Goal: Task Accomplishment & Management: Manage account settings

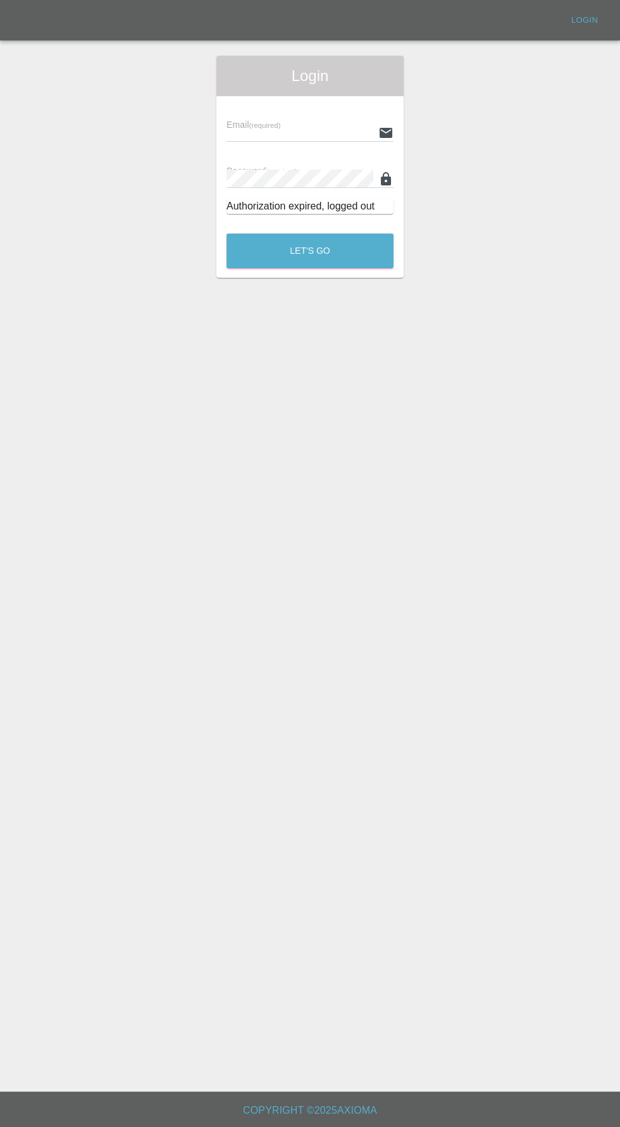
click at [303, 132] on input "text" at bounding box center [300, 132] width 147 height 18
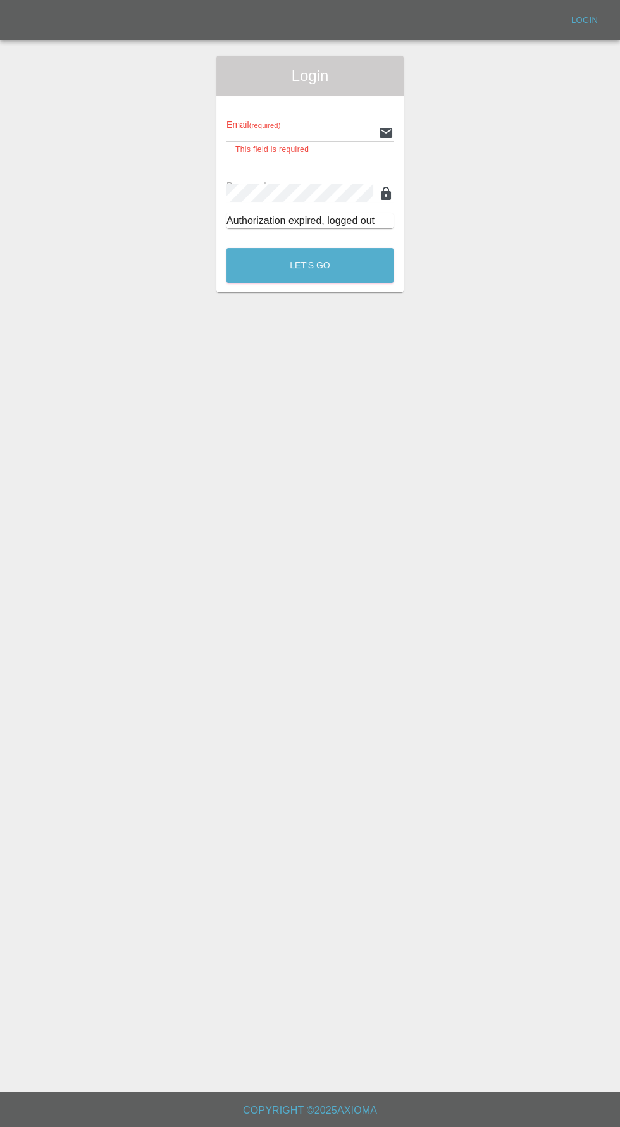
type input "[EMAIL_ADDRESS][DOMAIN_NAME]"
click at [227, 248] on button "Let's Go" at bounding box center [310, 265] width 167 height 35
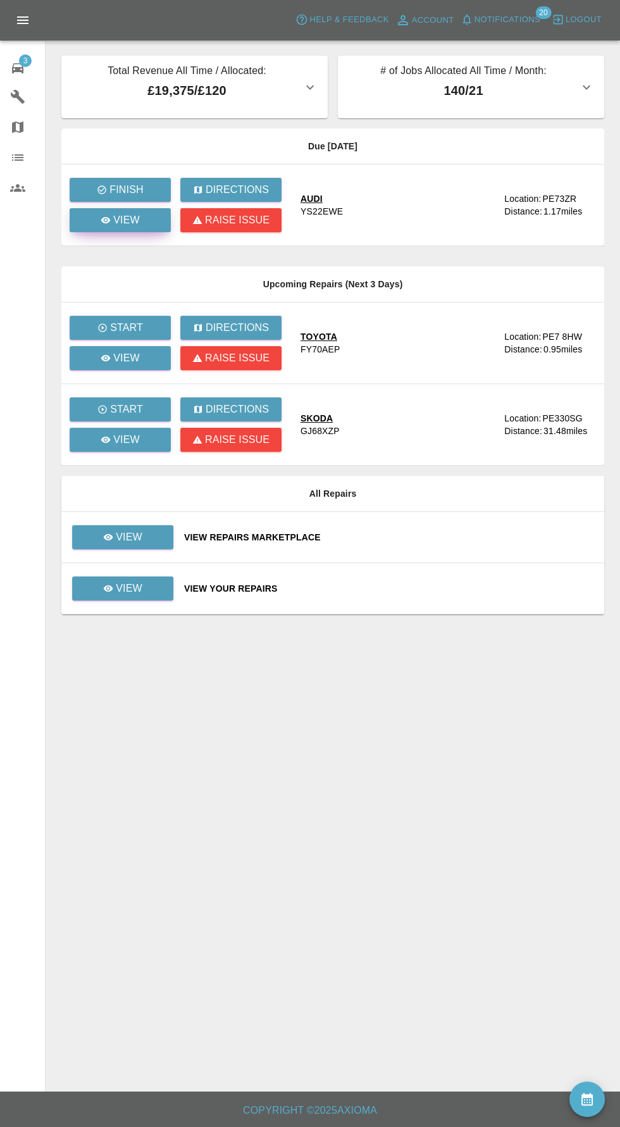
click at [142, 227] on link "View" at bounding box center [120, 220] width 101 height 24
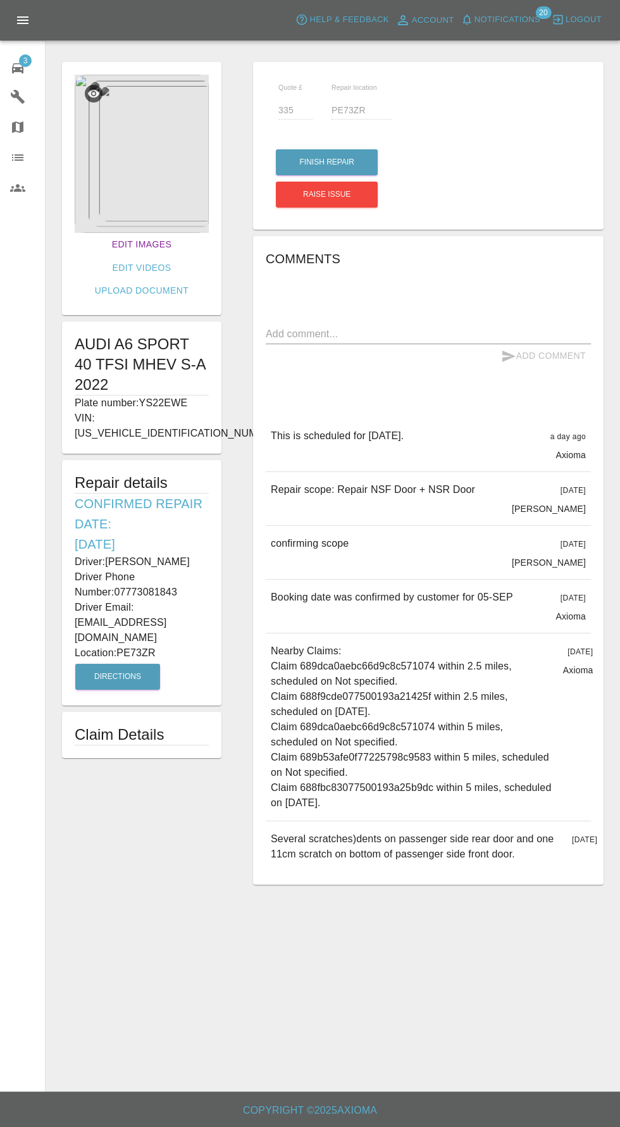
click at [109, 240] on link "Edit Images" at bounding box center [142, 244] width 70 height 23
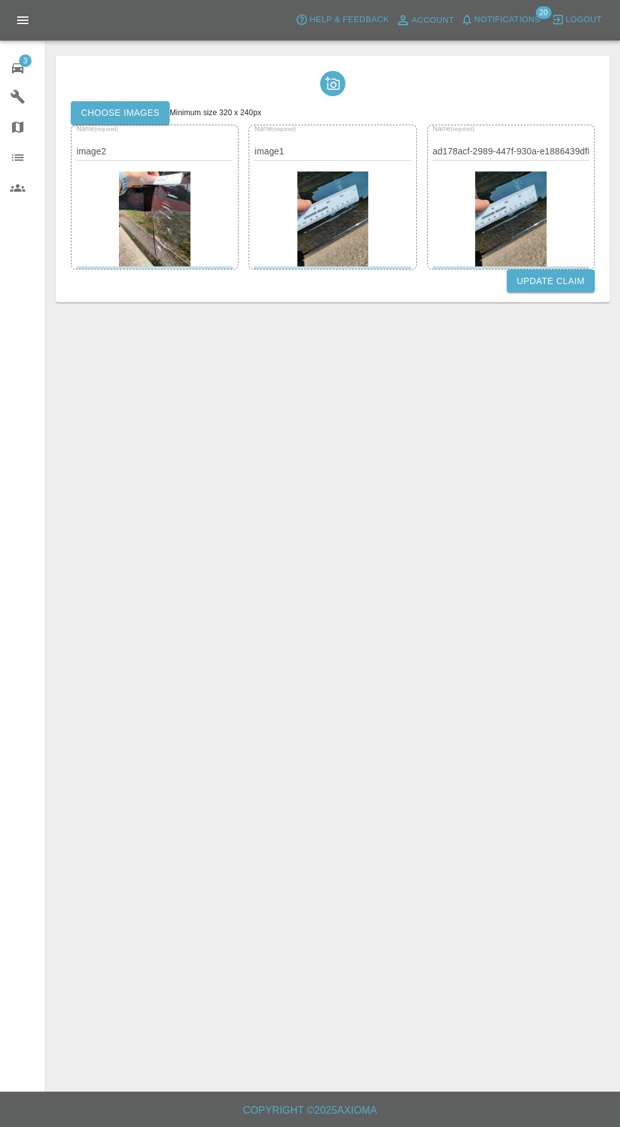
click at [146, 120] on label "Choose images" at bounding box center [120, 112] width 99 height 23
click at [0, 0] on input "Choose images" at bounding box center [0, 0] width 0 height 0
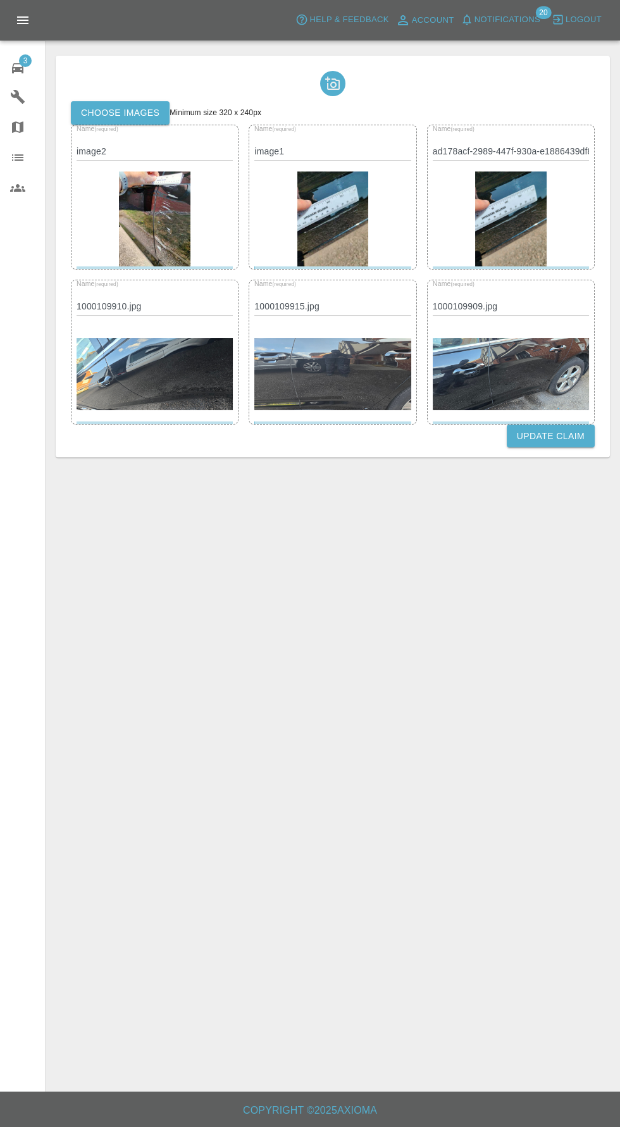
click at [560, 435] on button "Update Claim" at bounding box center [551, 436] width 88 height 23
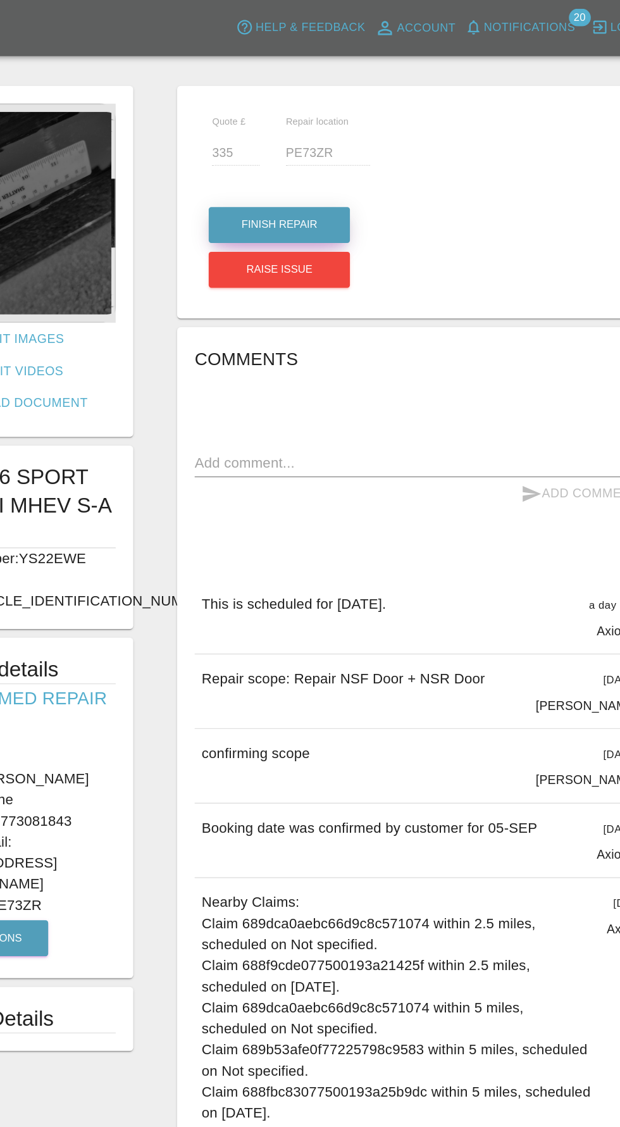
click at [309, 153] on button "Finish Repair" at bounding box center [327, 162] width 102 height 26
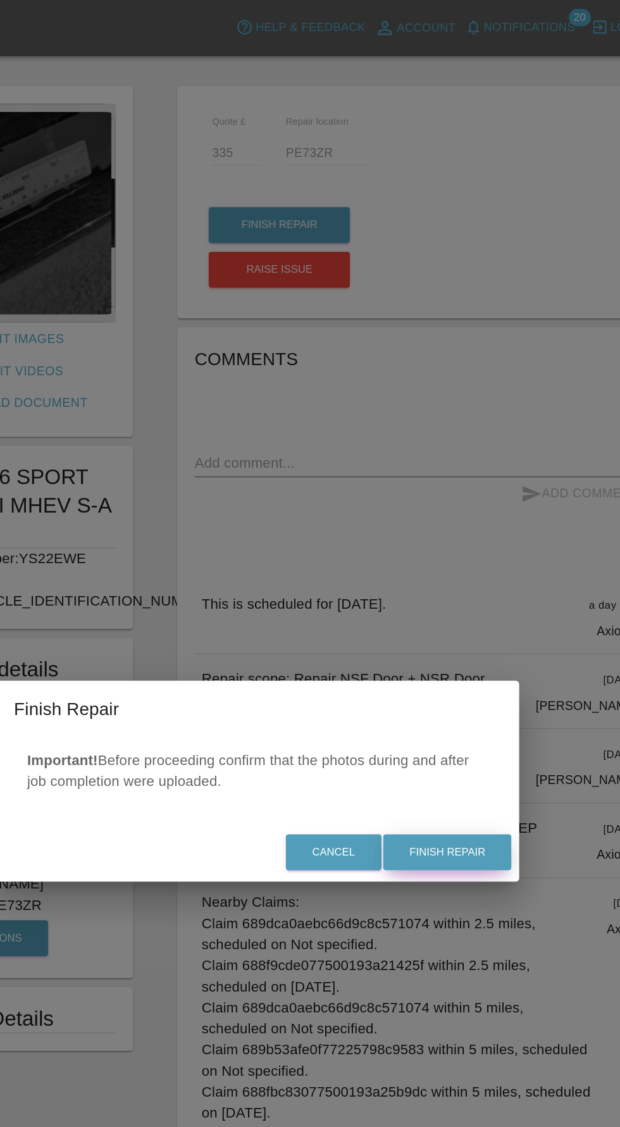
click at [462, 615] on button "Finish Repair" at bounding box center [448, 615] width 92 height 26
click at [455, 638] on div "Finish Repair Important! Before proceeding confirm that the photos during and a…" at bounding box center [310, 563] width 620 height 1127
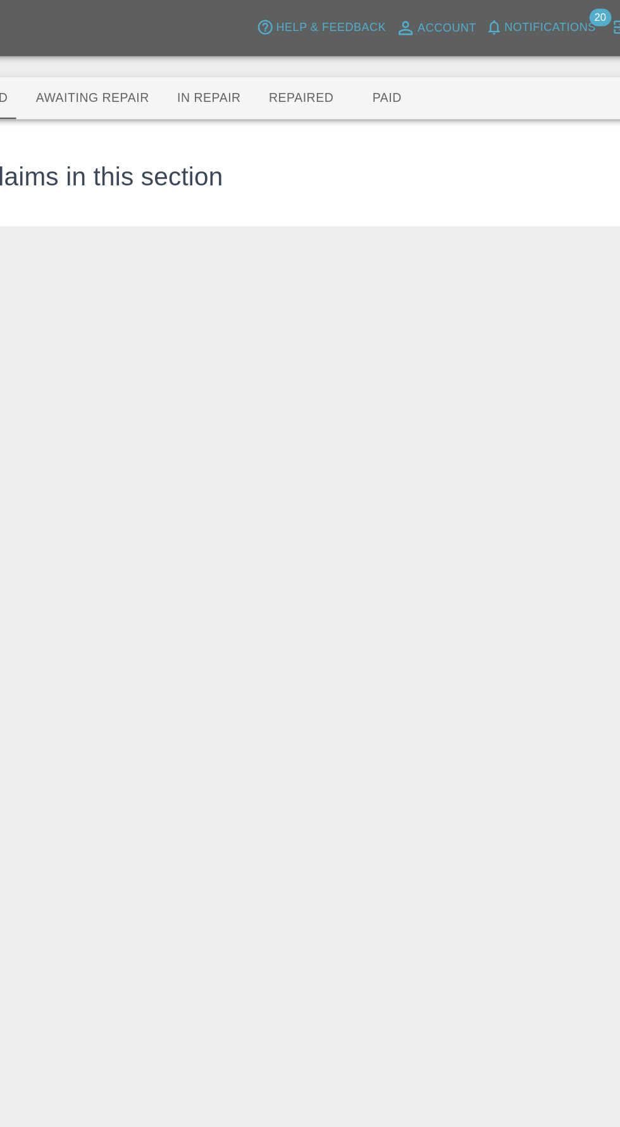
click at [514, 21] on span "Notifications" at bounding box center [508, 20] width 66 height 15
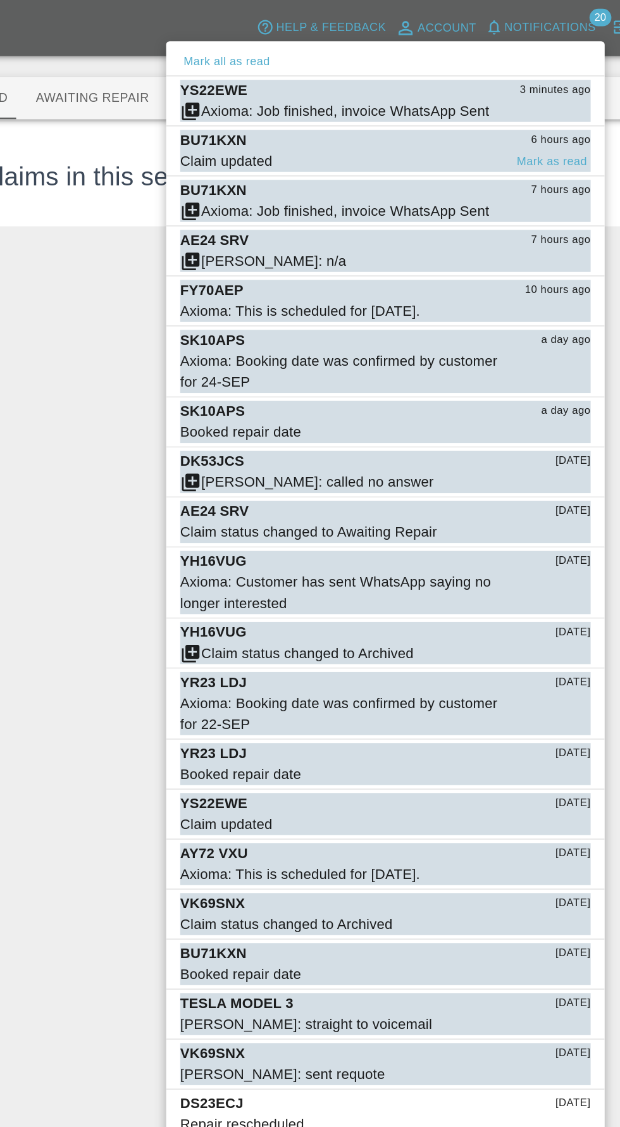
click at [287, 104] on div "BU71KXN 6 hours ago" at bounding box center [389, 101] width 296 height 15
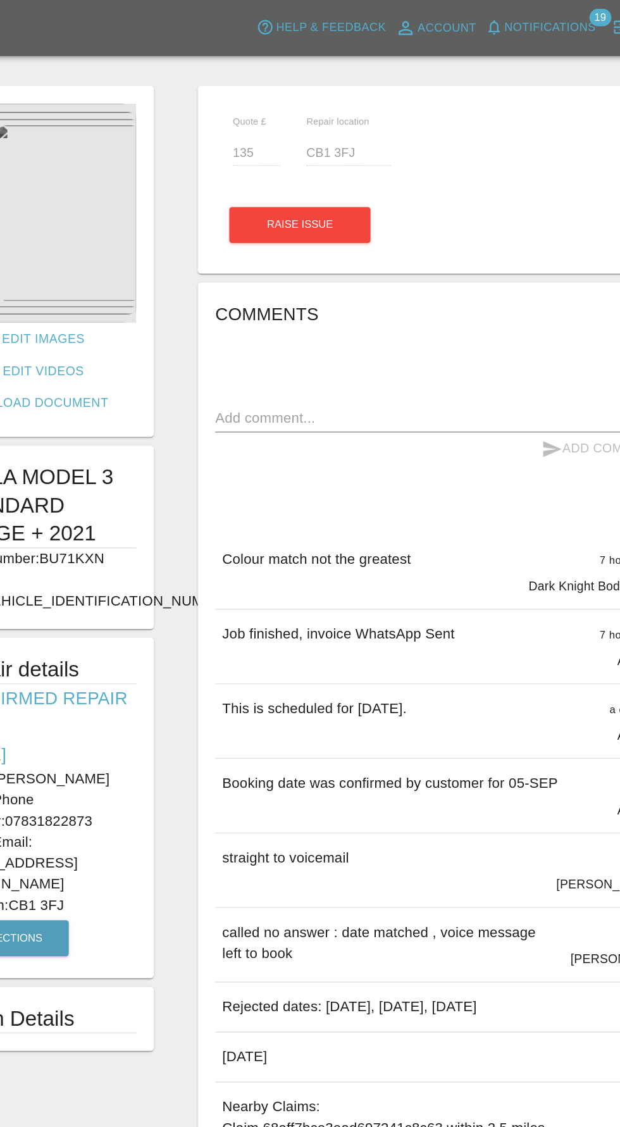
click at [126, 411] on p "VIN: [US_VEHICLE_IDENTIFICATION_NUMBER]" at bounding box center [142, 426] width 134 height 30
click at [129, 494] on h6 "Confirmed Repair Date: [DATE]" at bounding box center [142, 524] width 134 height 61
click at [511, 20] on span "Notifications" at bounding box center [508, 20] width 66 height 15
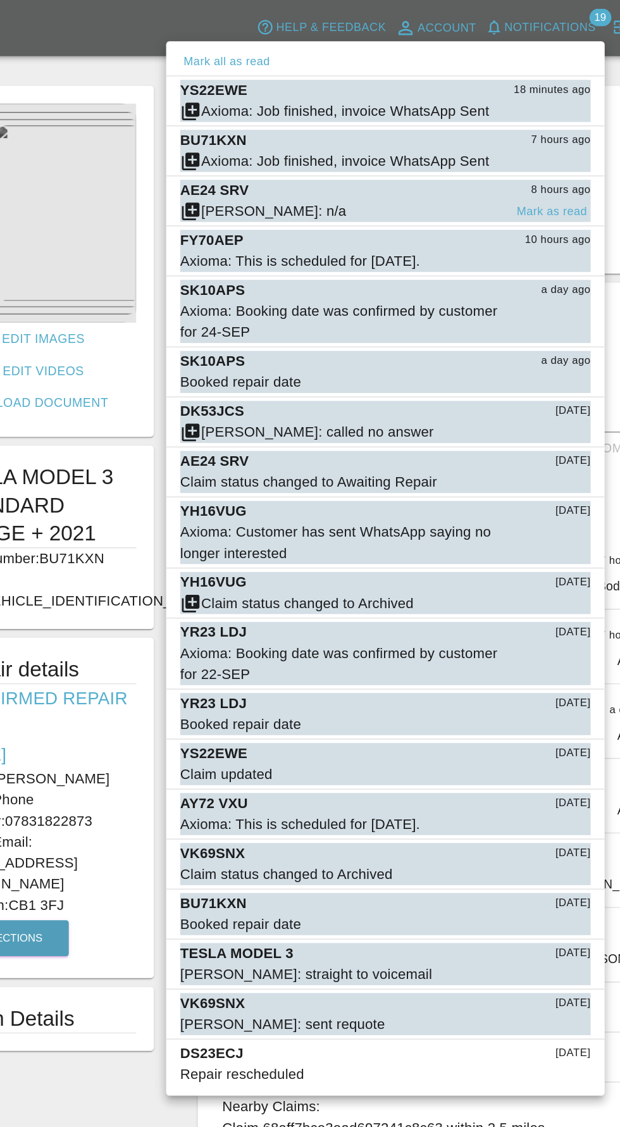
click at [394, 154] on span "[PERSON_NAME]: n/a" at bounding box center [357, 152] width 233 height 15
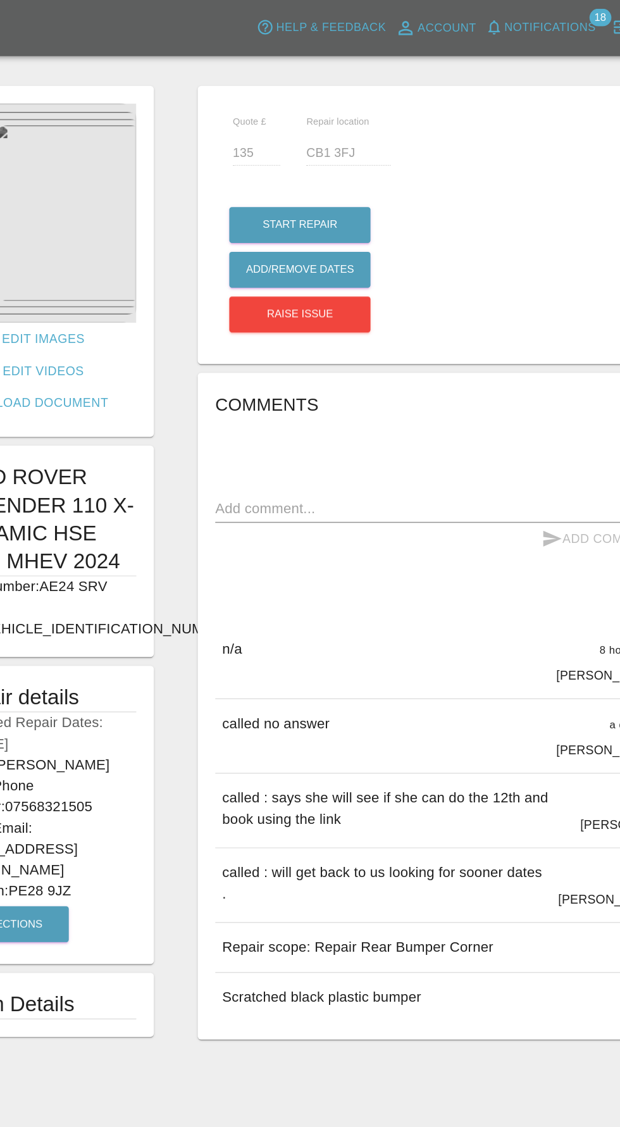
type input "120"
type input "PE28 9JZ"
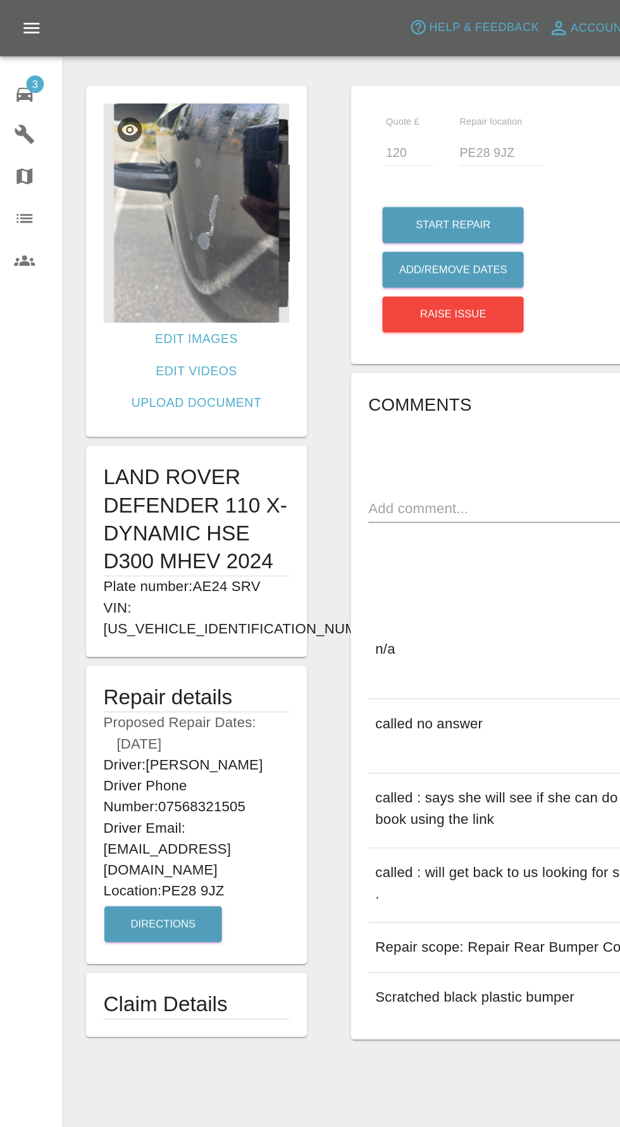
click at [20, 65] on icon at bounding box center [17, 68] width 15 height 15
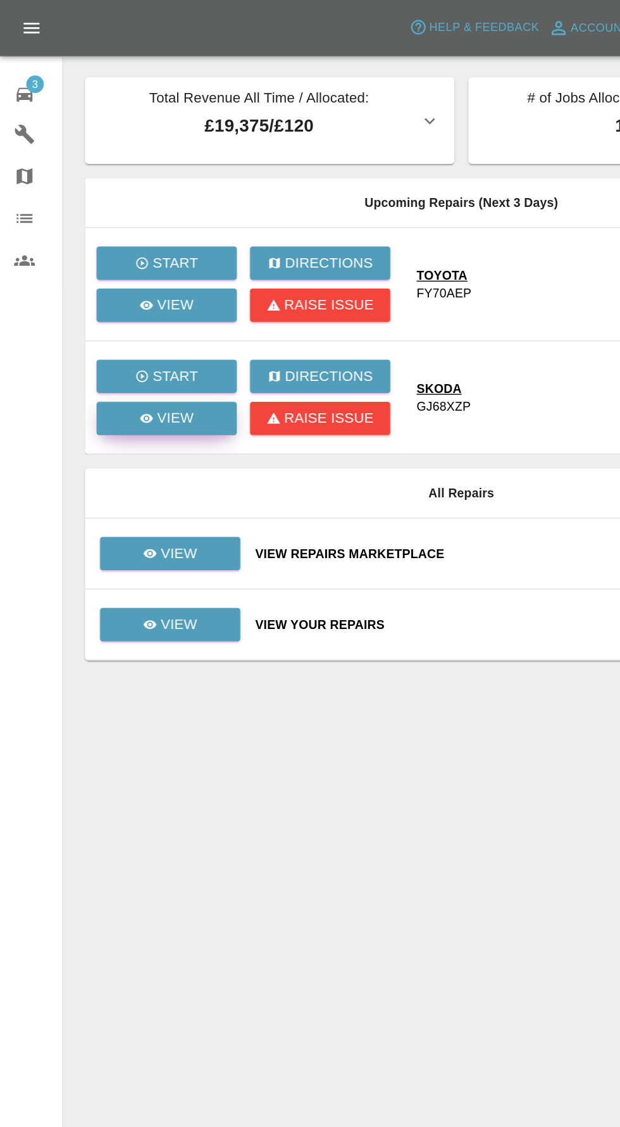
click at [140, 307] on link "View" at bounding box center [120, 302] width 101 height 24
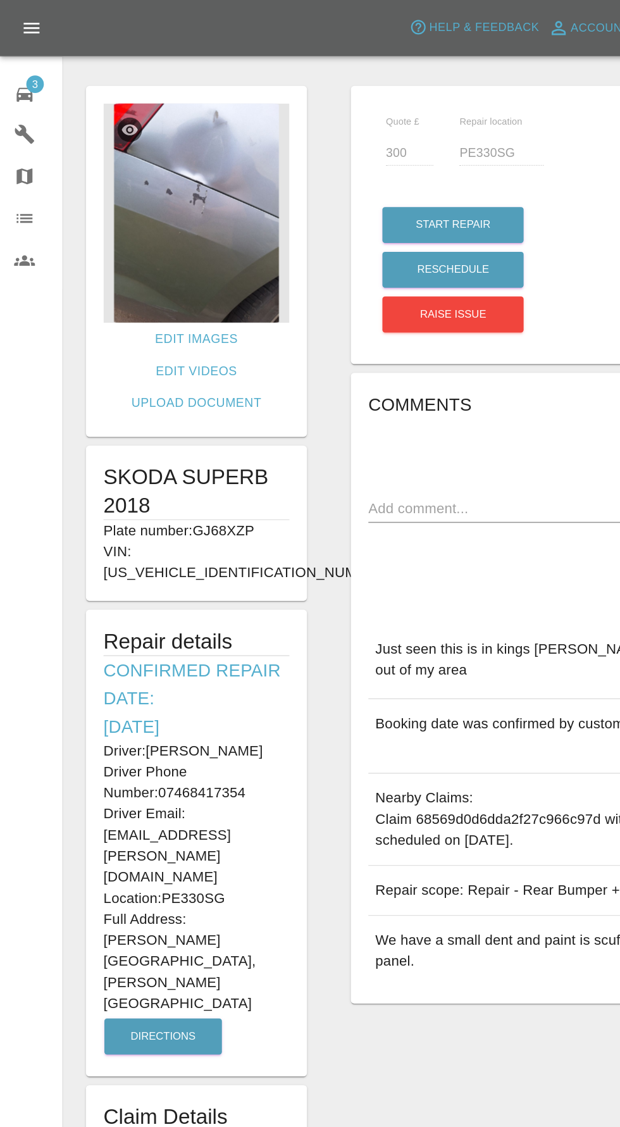
click at [166, 182] on img at bounding box center [142, 154] width 134 height 158
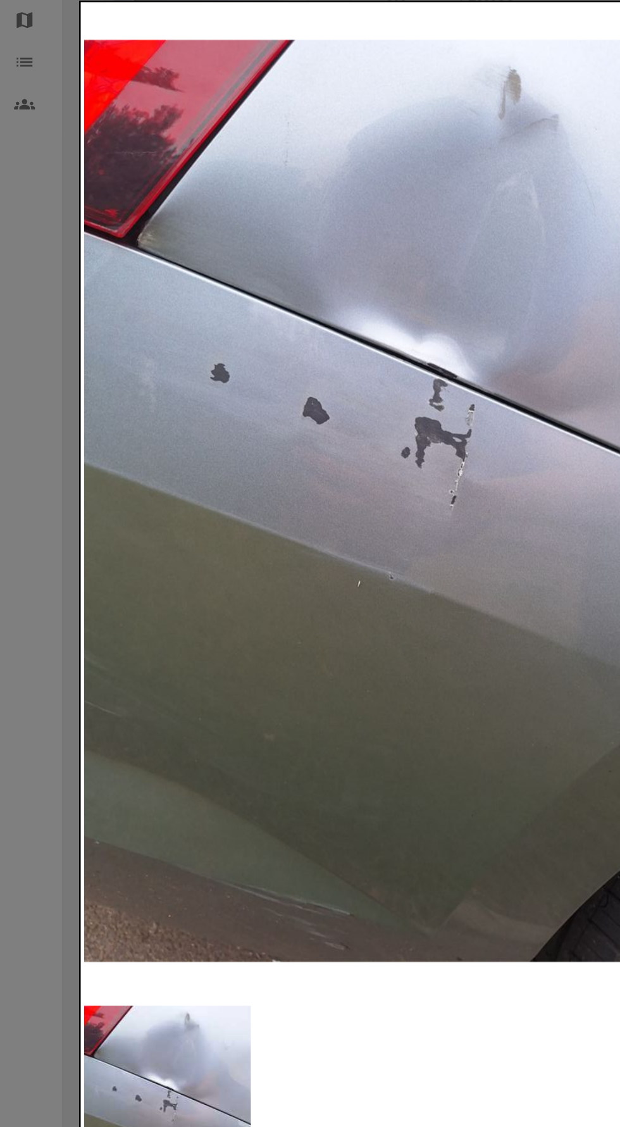
click at [44, 520] on div at bounding box center [310, 563] width 620 height 1127
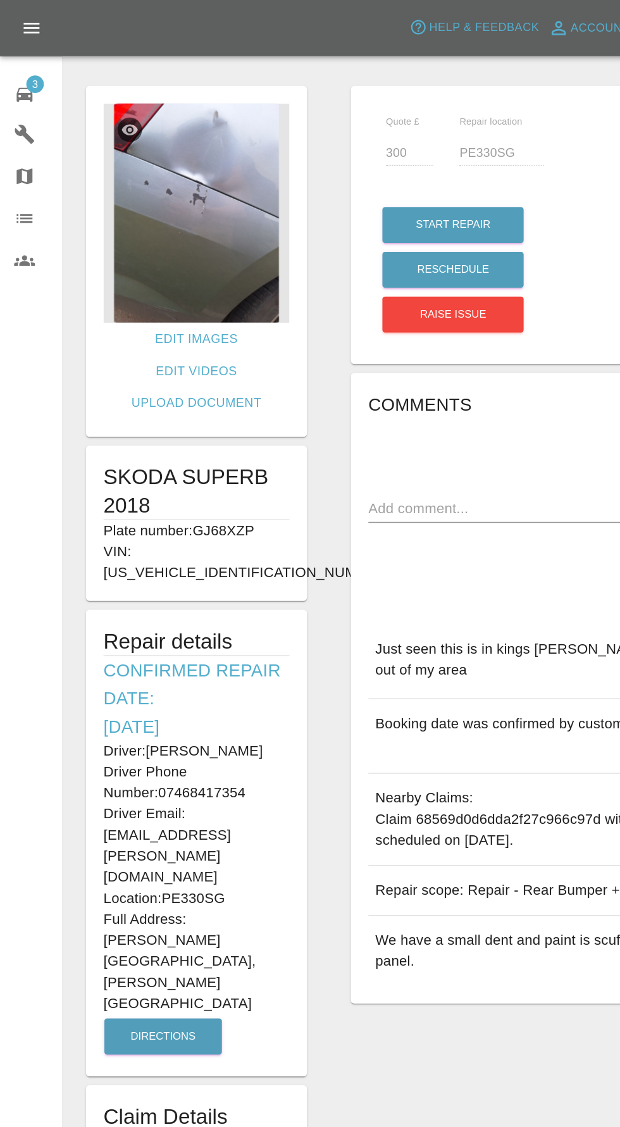
click at [25, 68] on div "3" at bounding box center [27, 67] width 35 height 18
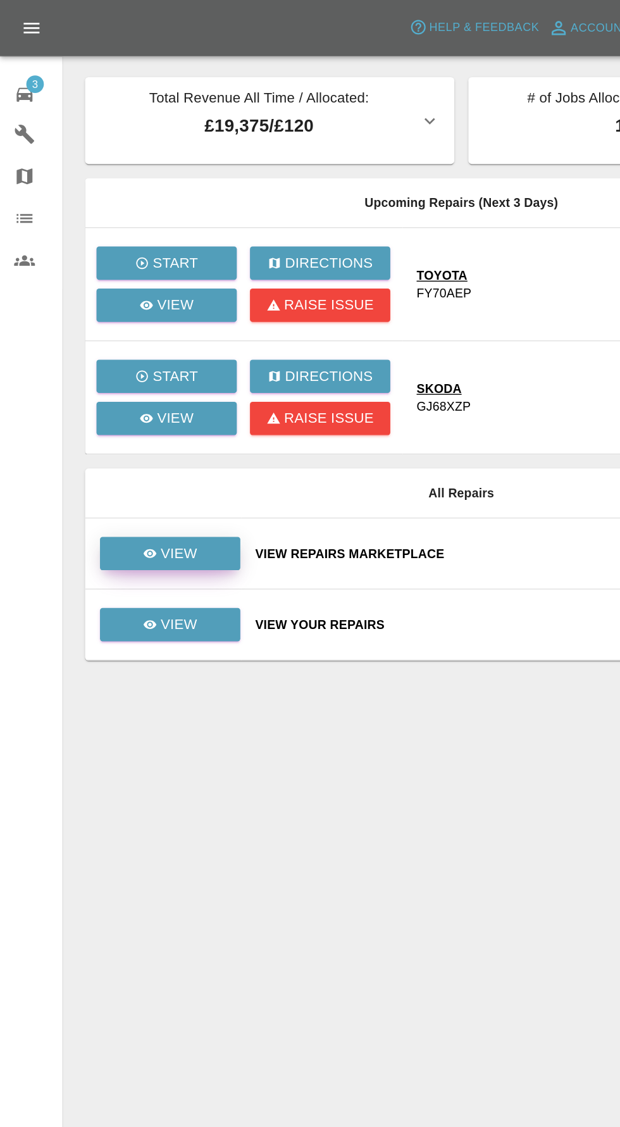
click at [147, 396] on link "View" at bounding box center [122, 399] width 101 height 24
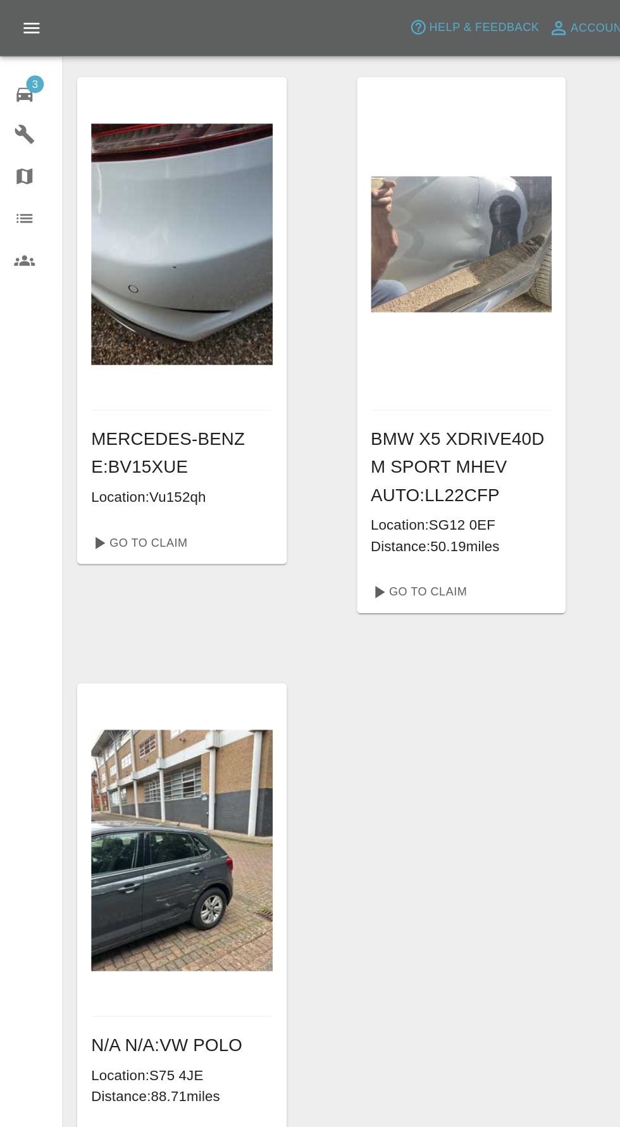
click at [33, 75] on div "3" at bounding box center [27, 67] width 35 height 18
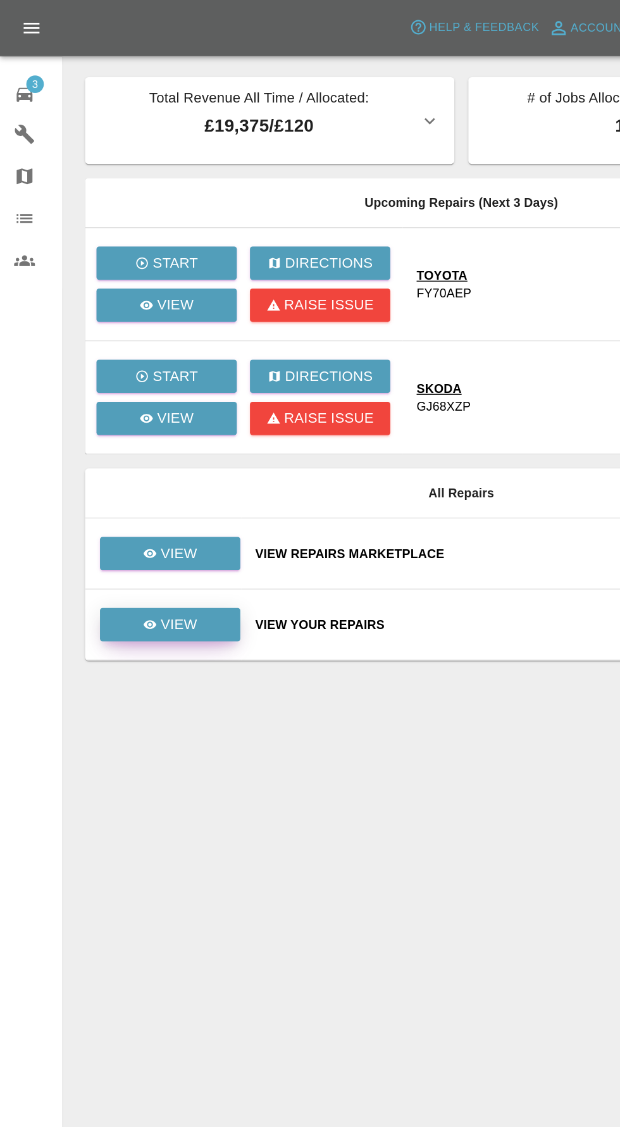
click at [149, 456] on link "View" at bounding box center [122, 451] width 101 height 24
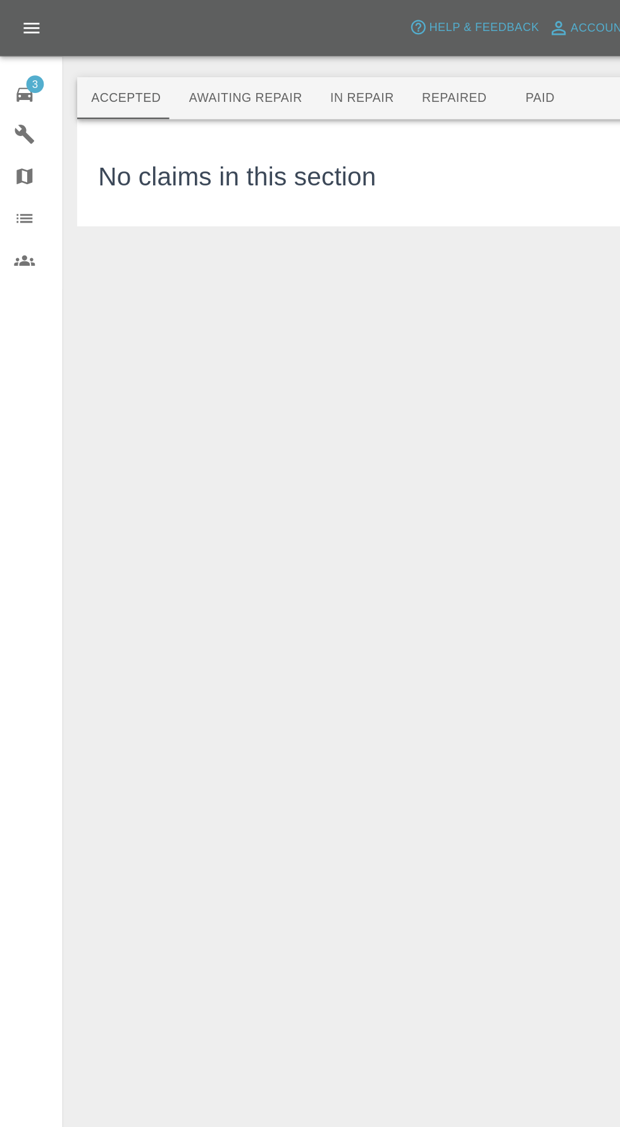
click at [176, 72] on button "Awaiting Repair" at bounding box center [177, 71] width 102 height 30
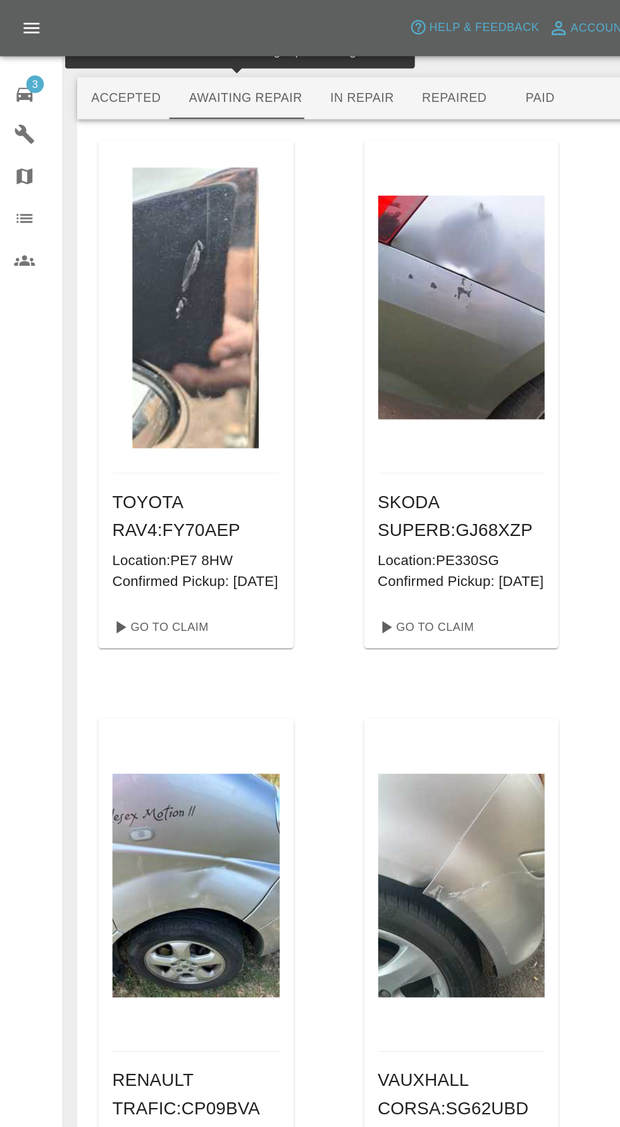
click at [270, 72] on button "In Repair" at bounding box center [262, 71] width 66 height 30
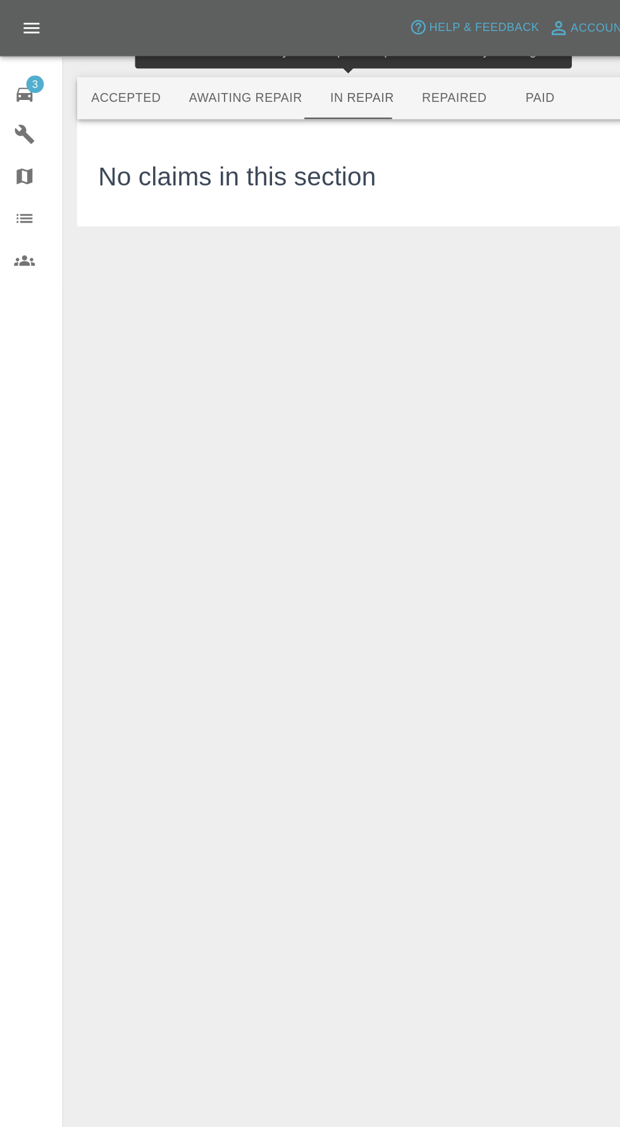
click at [327, 73] on button "Repaired" at bounding box center [327, 71] width 67 height 30
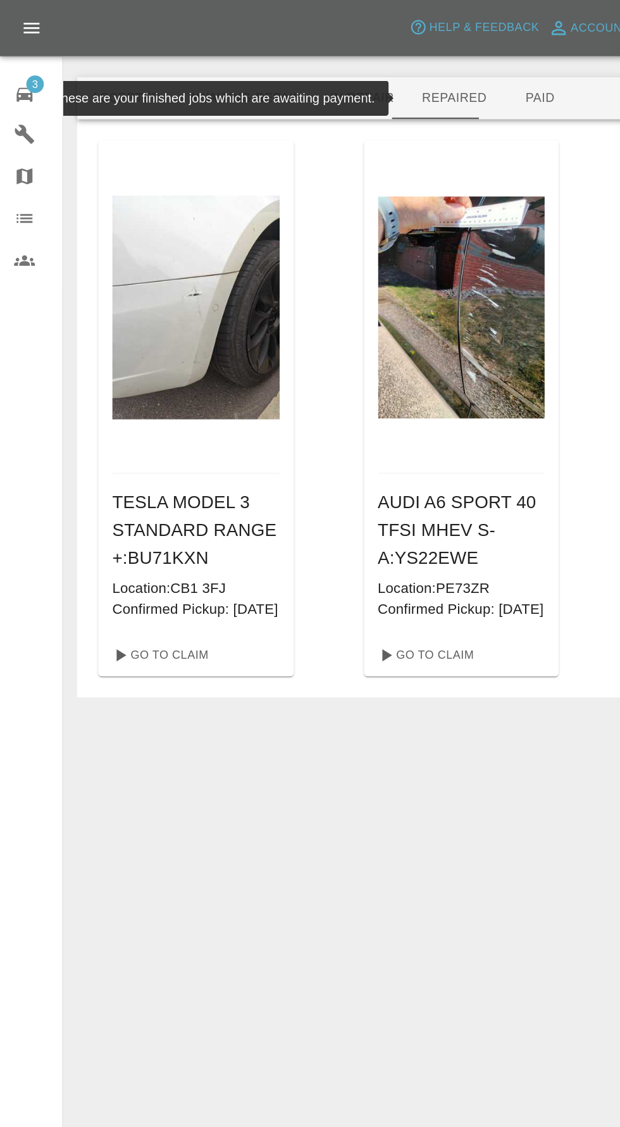
click at [393, 73] on button "Paid" at bounding box center [389, 71] width 57 height 30
